Goal: Information Seeking & Learning: Learn about a topic

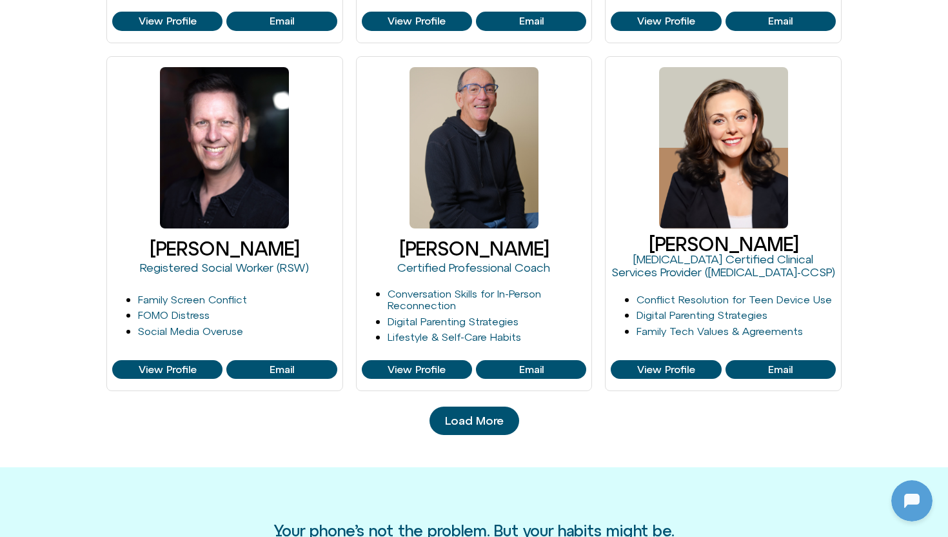
scroll to position [1196, 0]
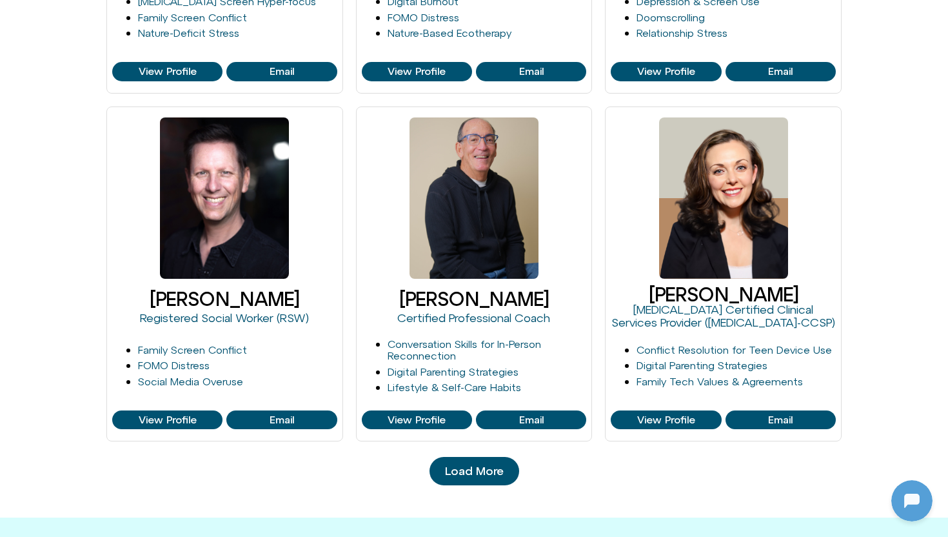
click at [474, 475] on span "Load More" at bounding box center [474, 470] width 59 height 13
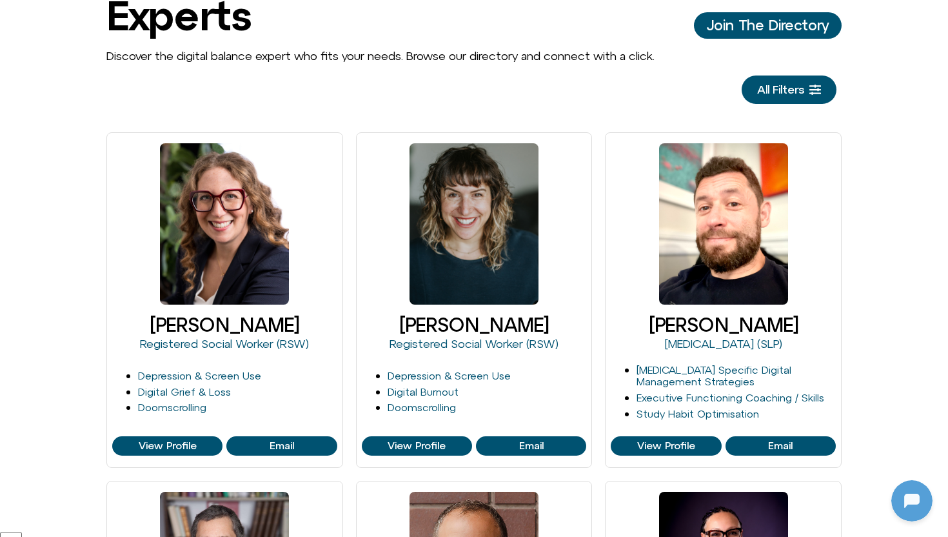
scroll to position [0, 0]
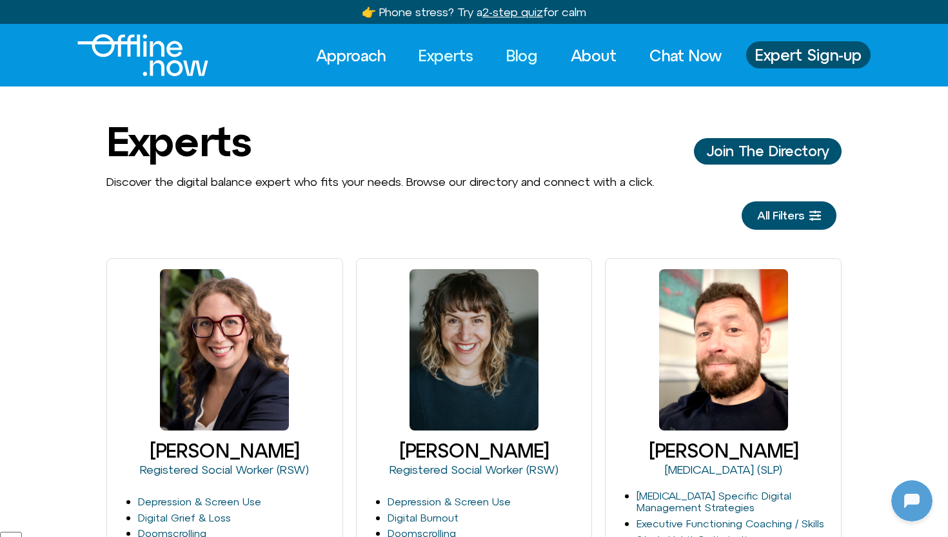
click at [527, 61] on link "Blog" at bounding box center [522, 55] width 55 height 28
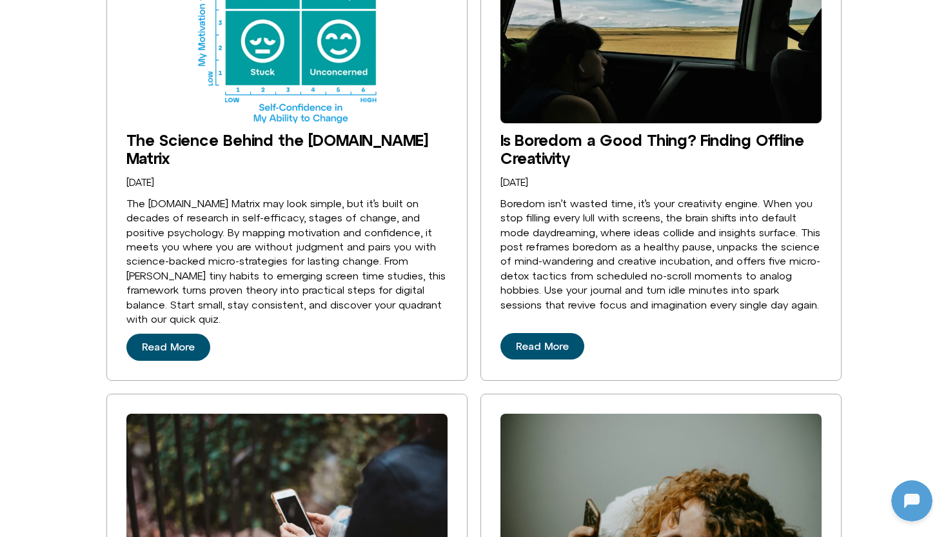
scroll to position [1507, 0]
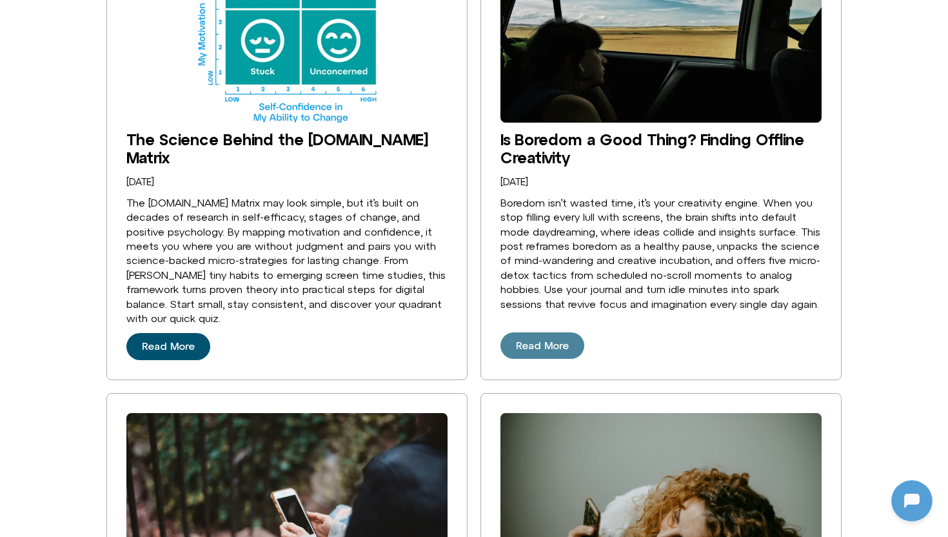
click at [561, 344] on span "Read More" at bounding box center [542, 346] width 53 height 12
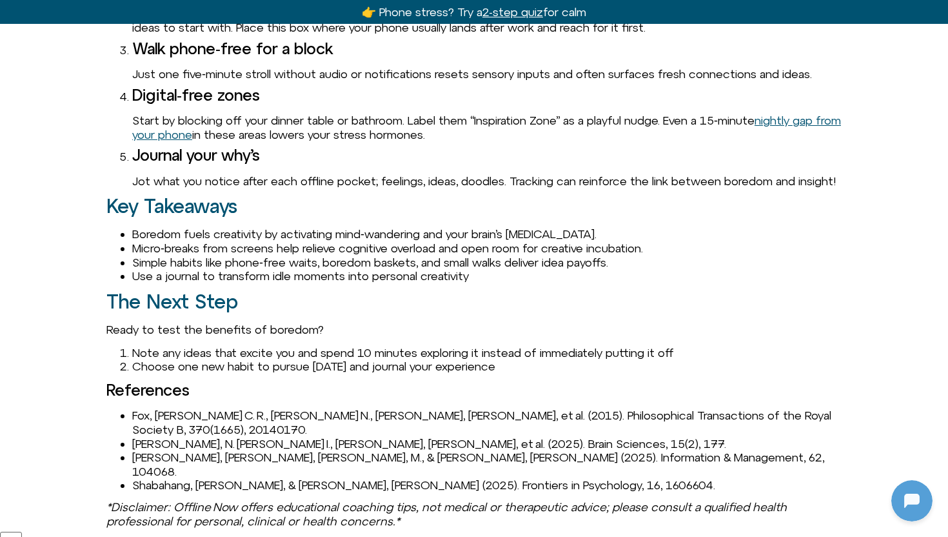
scroll to position [1518, 0]
